Goal: Information Seeking & Learning: Understand process/instructions

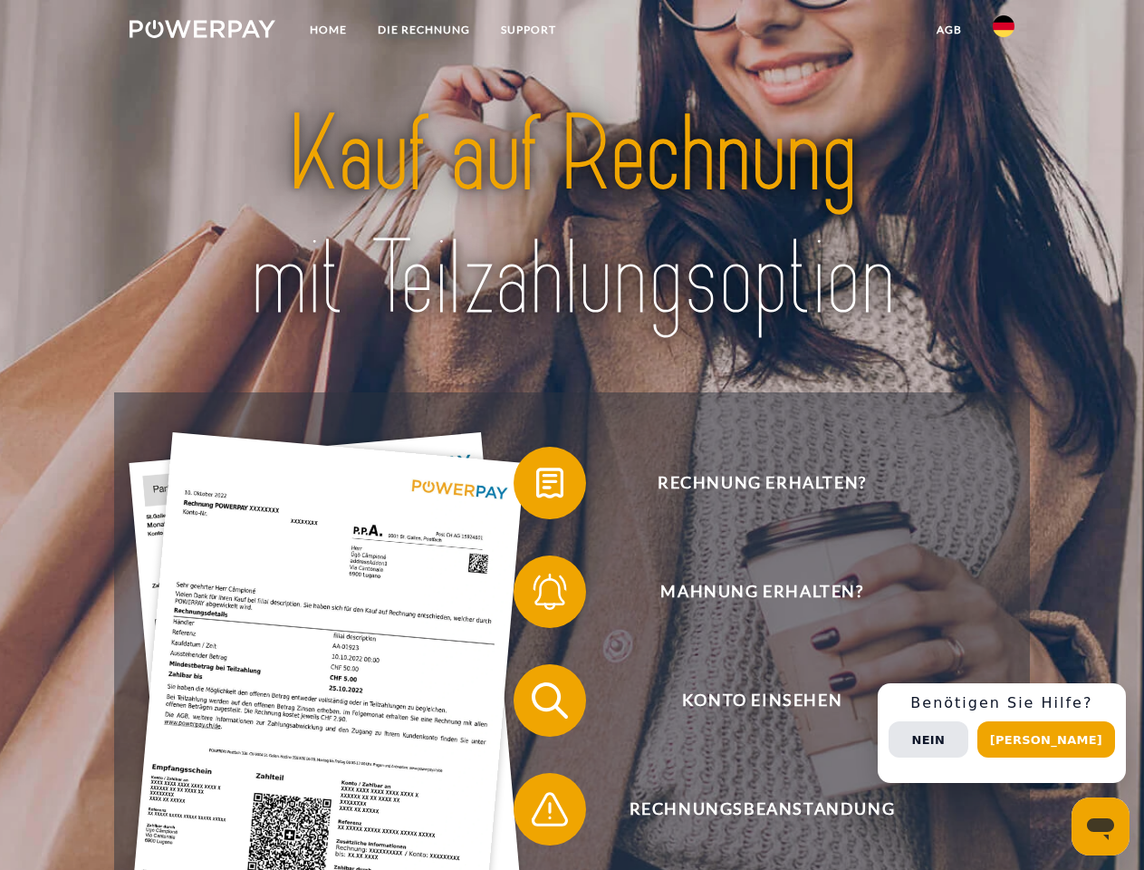
click at [202, 32] on img at bounding box center [203, 29] width 146 height 18
click at [1004, 32] on img at bounding box center [1004, 26] width 22 height 22
click at [949, 30] on link "agb" at bounding box center [950, 30] width 56 height 33
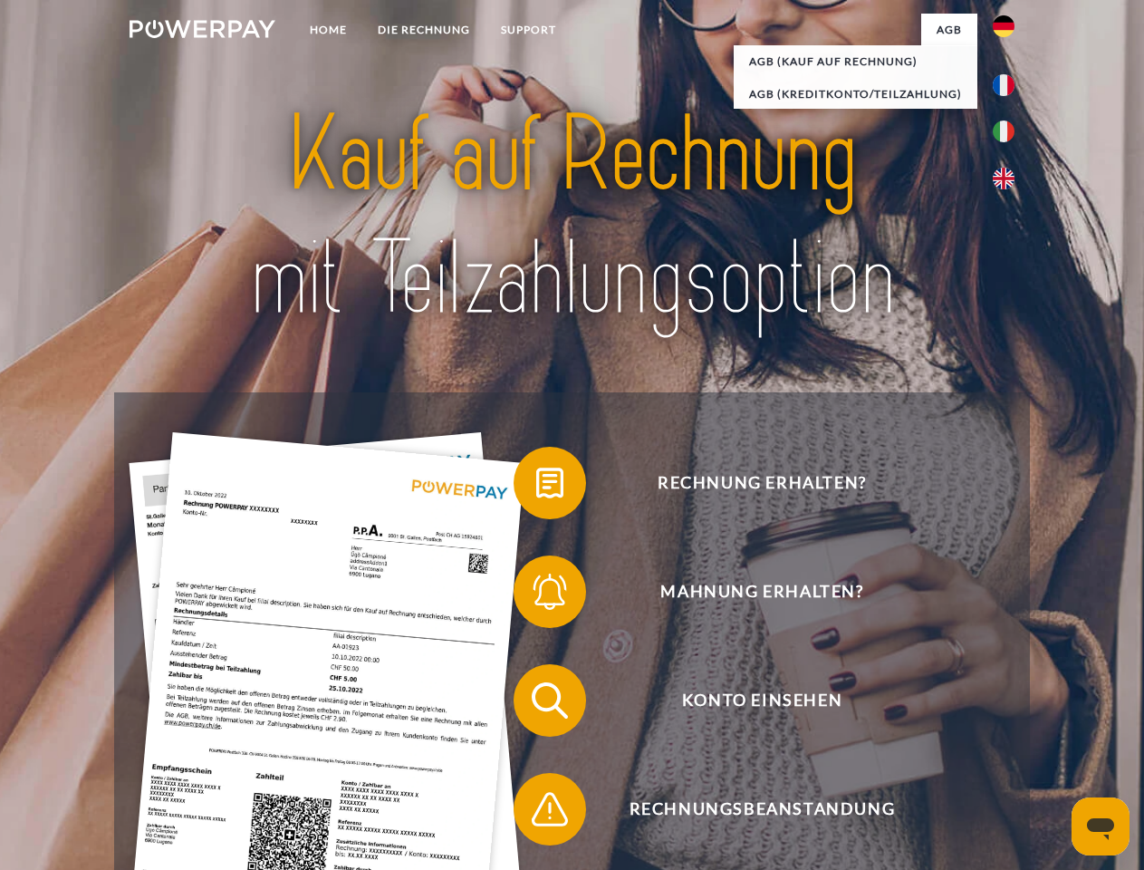
click at [536, 487] on span at bounding box center [523, 483] width 91 height 91
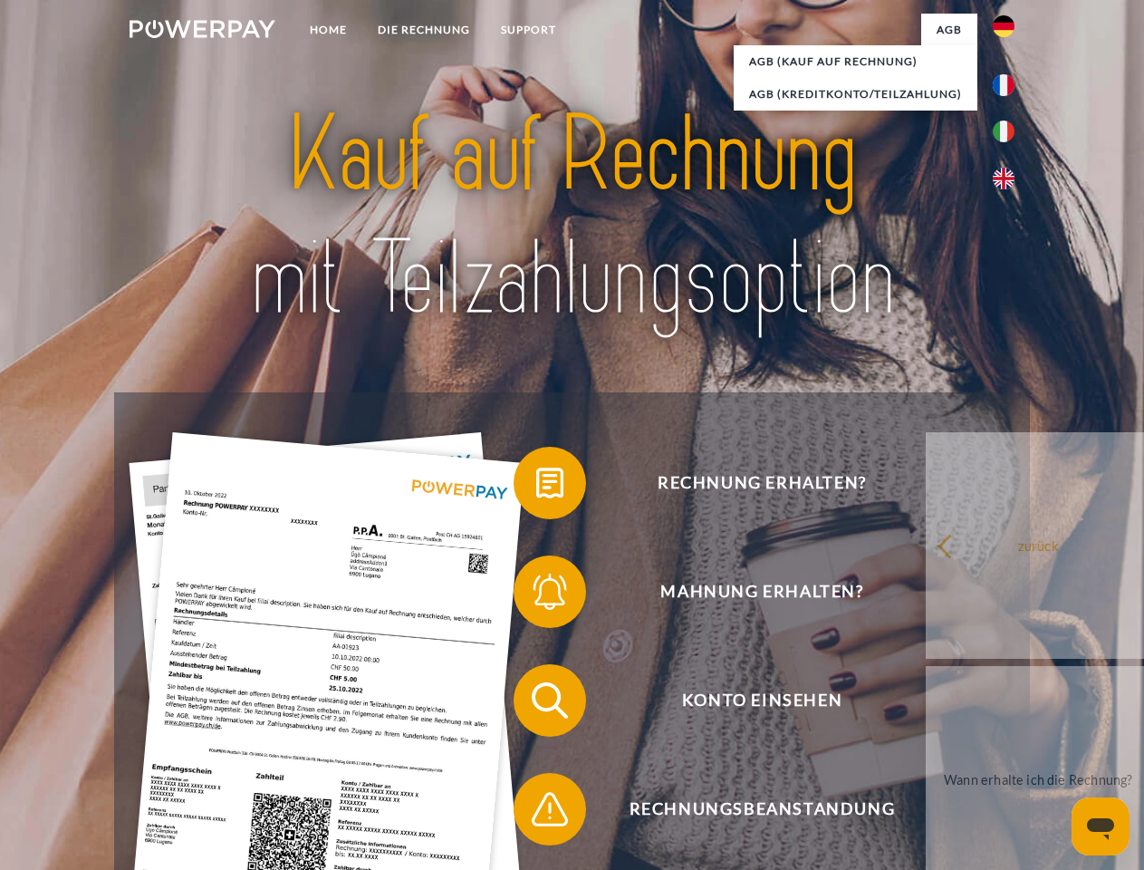
click at [536, 595] on div "Rechnung erhalten? Mahnung erhalten? Konto einsehen" at bounding box center [571, 754] width 915 height 725
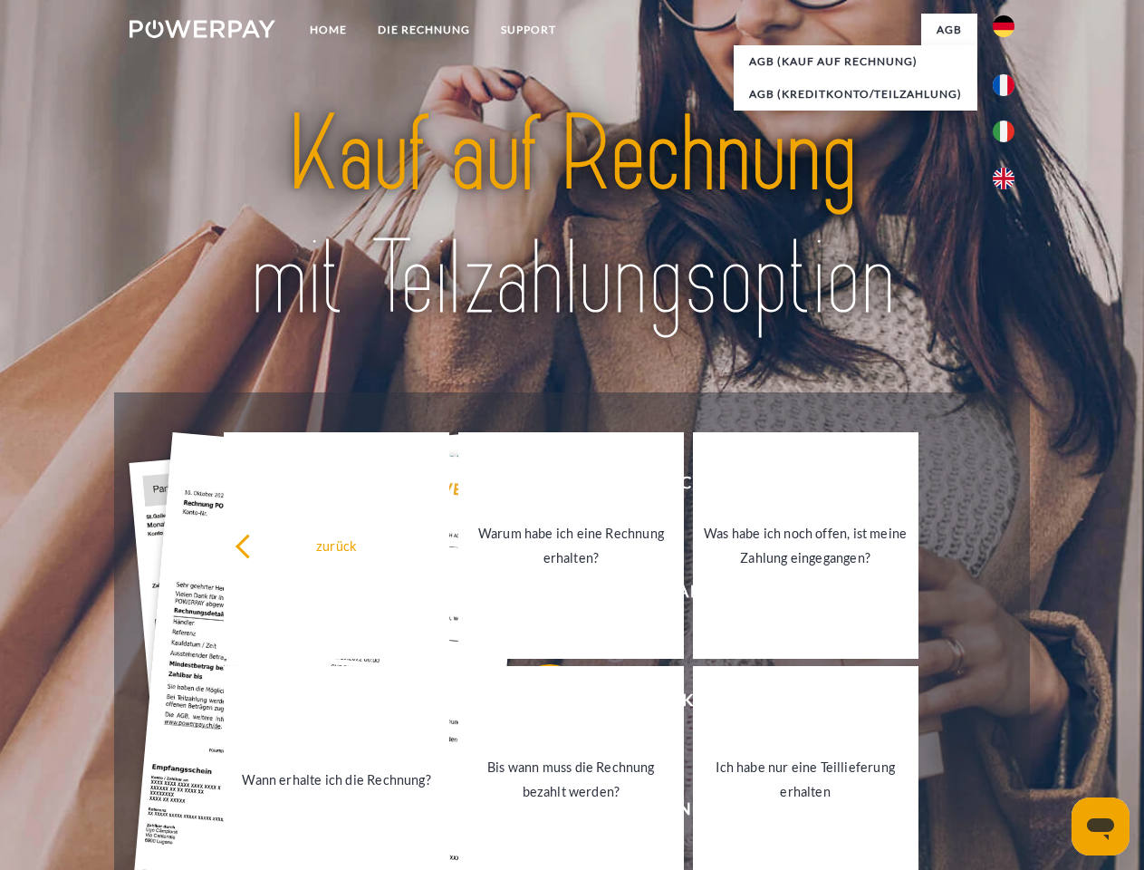
click at [536, 704] on link "Bis wann muss die Rechnung bezahlt werden?" at bounding box center [572, 779] width 226 height 227
click at [536, 813] on link "Bis wann muss die Rechnung bezahlt werden?" at bounding box center [572, 779] width 226 height 227
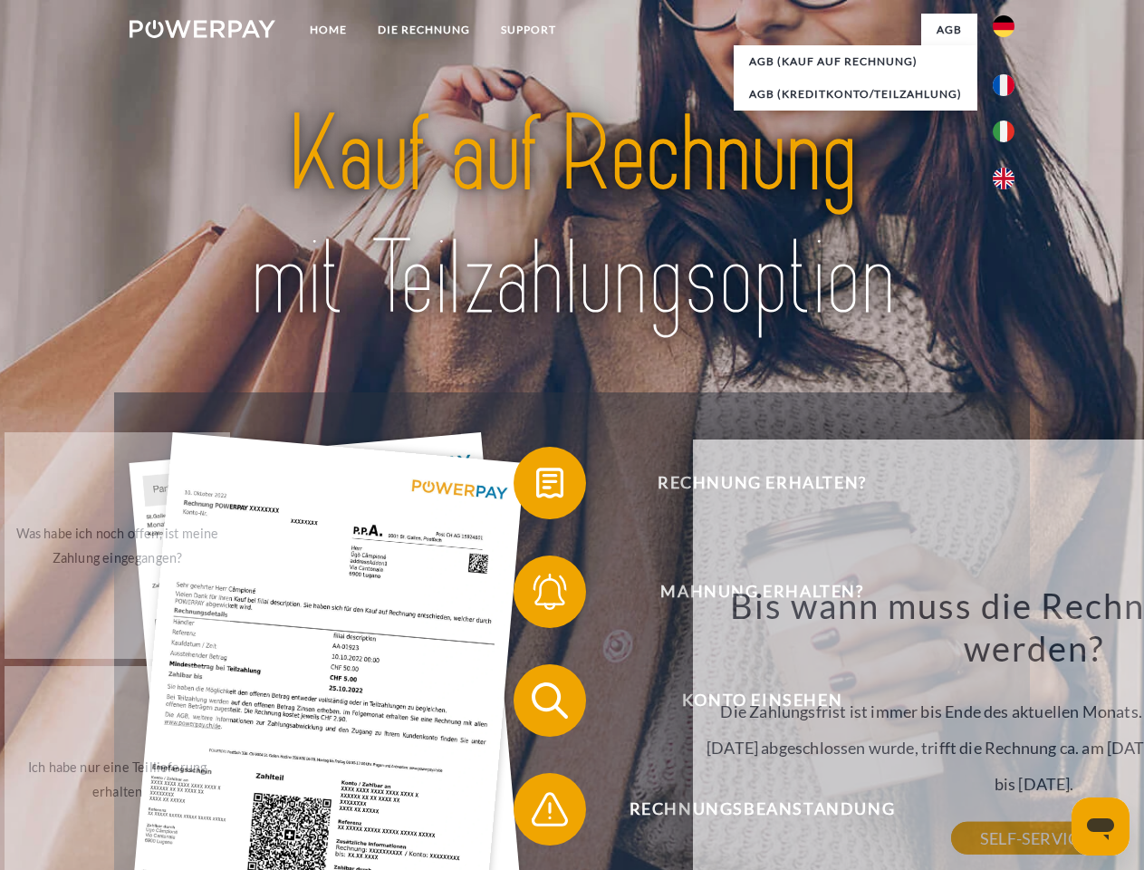
click at [1009, 733] on div "Rechnung erhalten? Mahnung erhalten? Konto einsehen" at bounding box center [571, 754] width 915 height 725
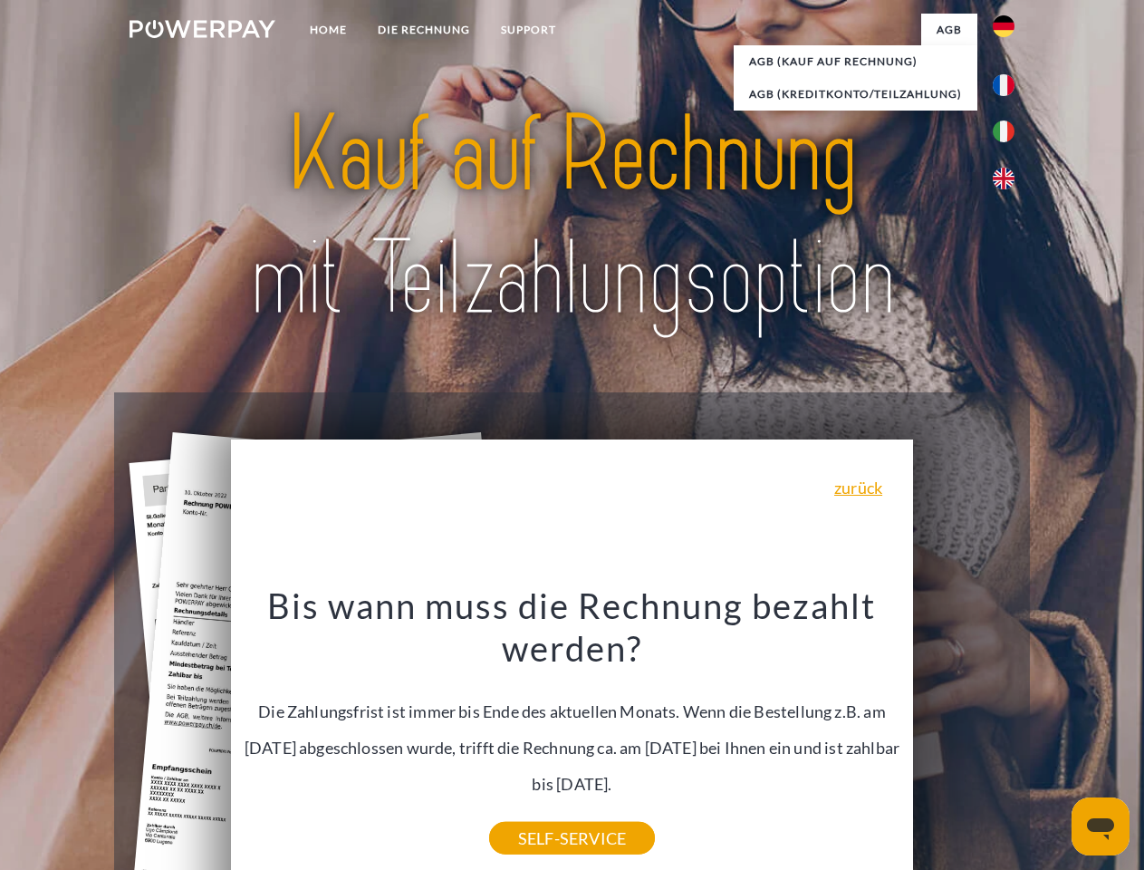
click at [964, 737] on span "Konto einsehen" at bounding box center [762, 700] width 444 height 72
click at [1053, 739] on header "Home DIE RECHNUNG SUPPORT" at bounding box center [572, 625] width 1144 height 1251
